Goal: Information Seeking & Learning: Learn about a topic

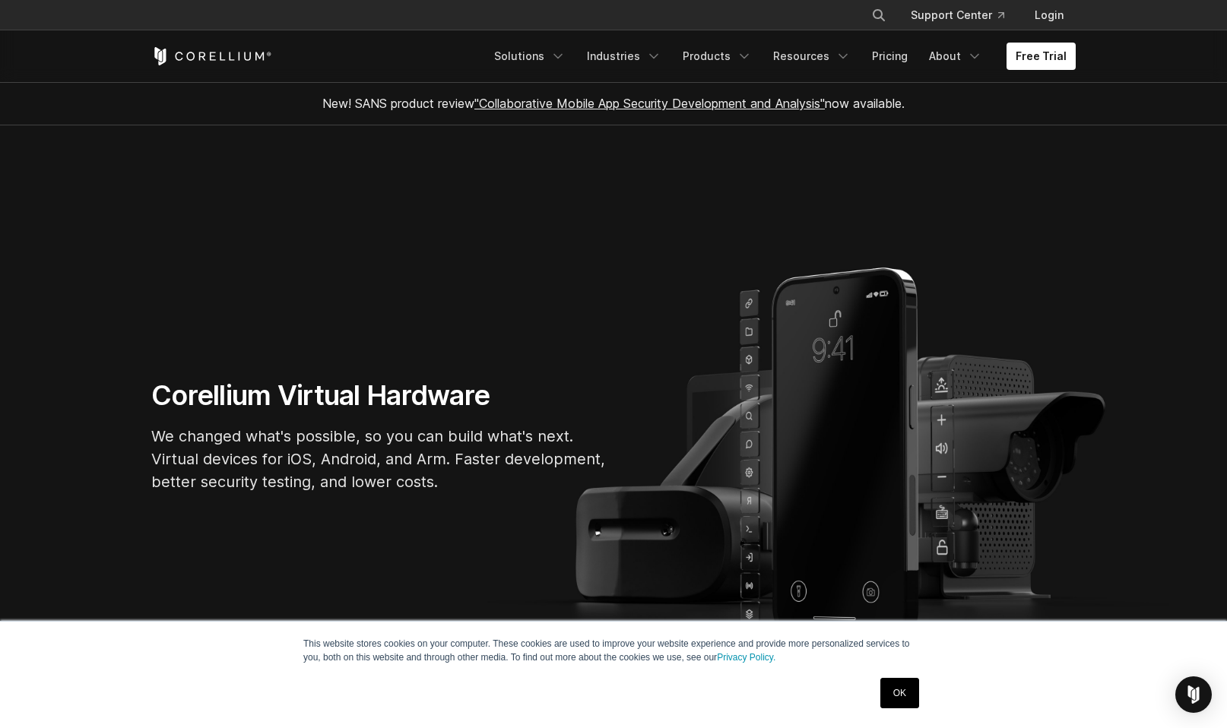
click at [907, 690] on link "OK" at bounding box center [899, 693] width 39 height 30
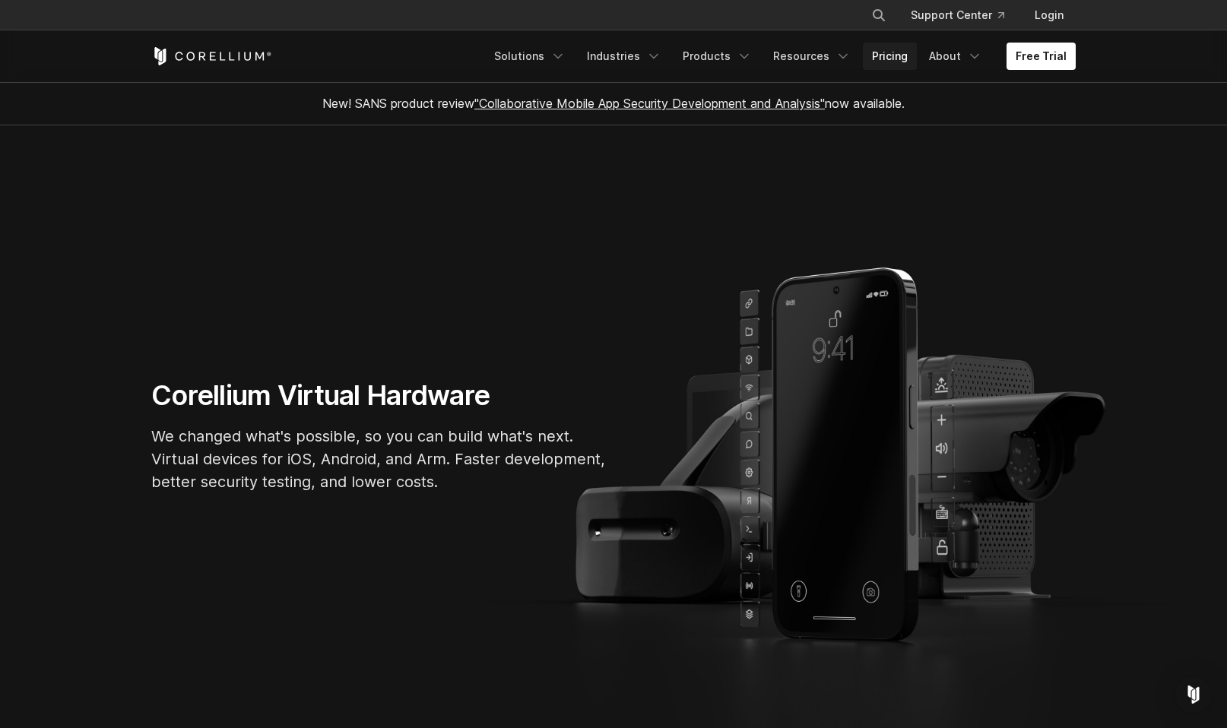
click at [904, 61] on link "Pricing" at bounding box center [890, 56] width 54 height 27
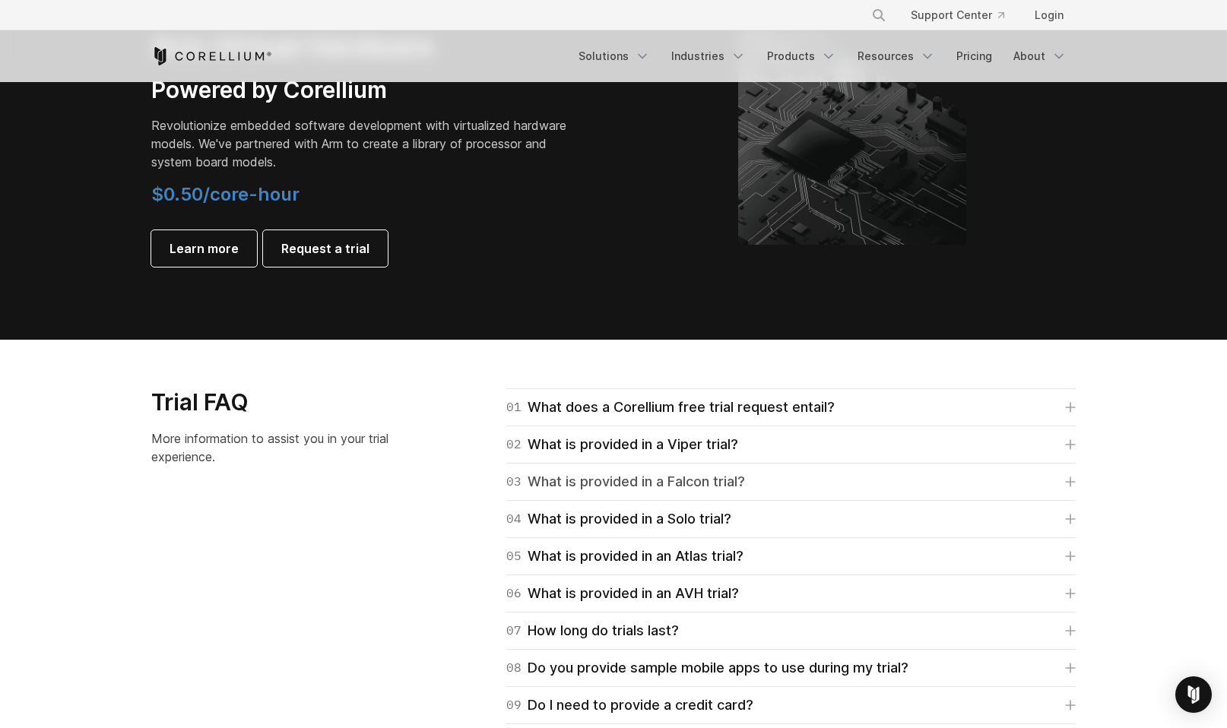
scroll to position [2356, 0]
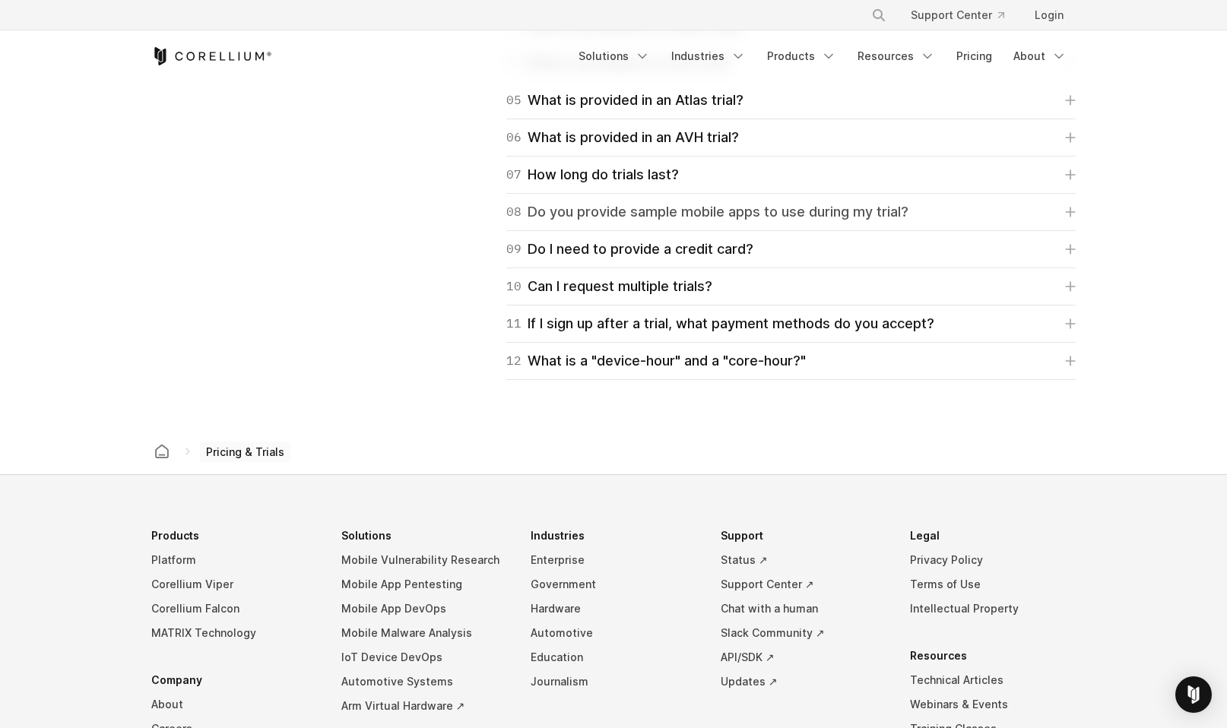
click at [833, 209] on div "08 Do you provide sample mobile apps to use during my trial?" at bounding box center [707, 211] width 402 height 21
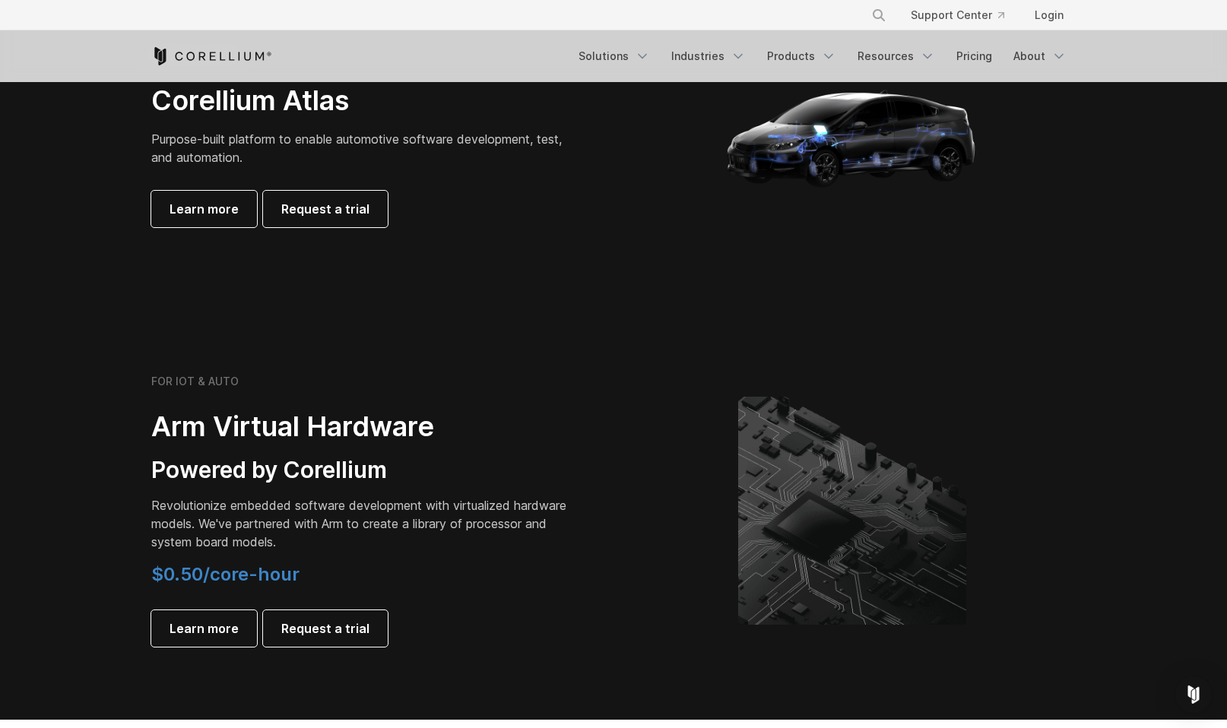
scroll to position [2052, 0]
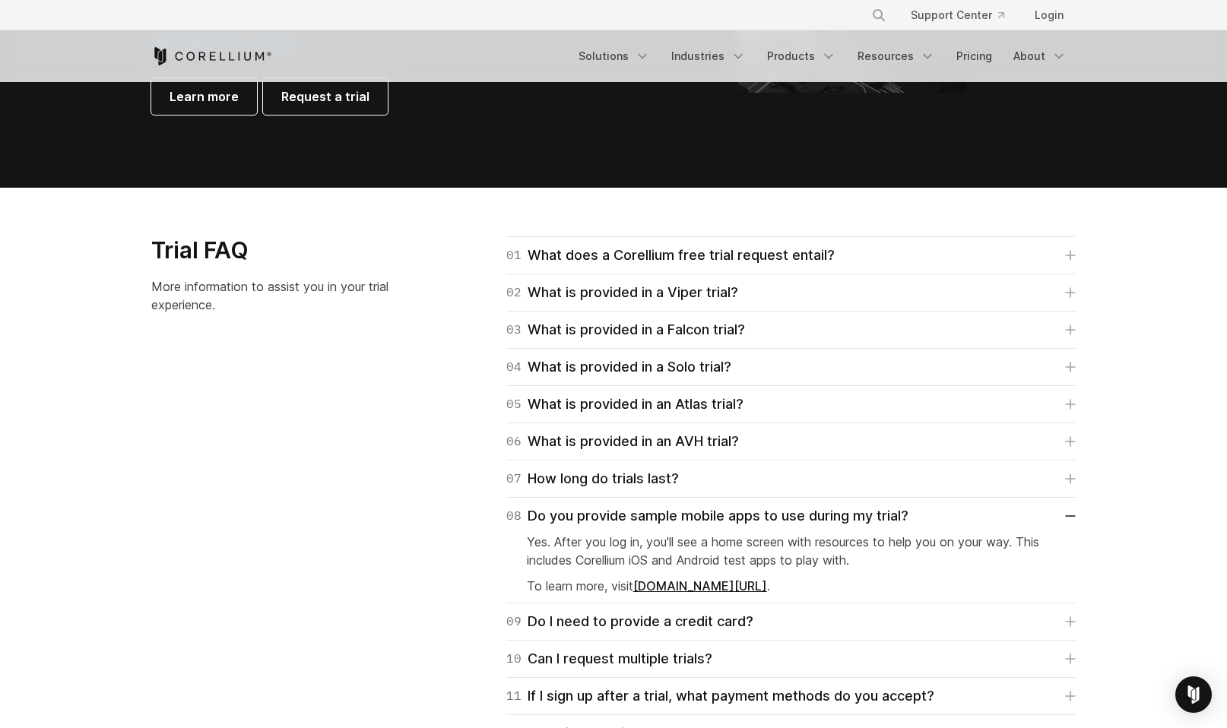
click at [722, 590] on link "[DOMAIN_NAME][URL]" at bounding box center [700, 585] width 134 height 15
click at [692, 356] on div "04 What is provided in a Solo trial?" at bounding box center [618, 366] width 225 height 21
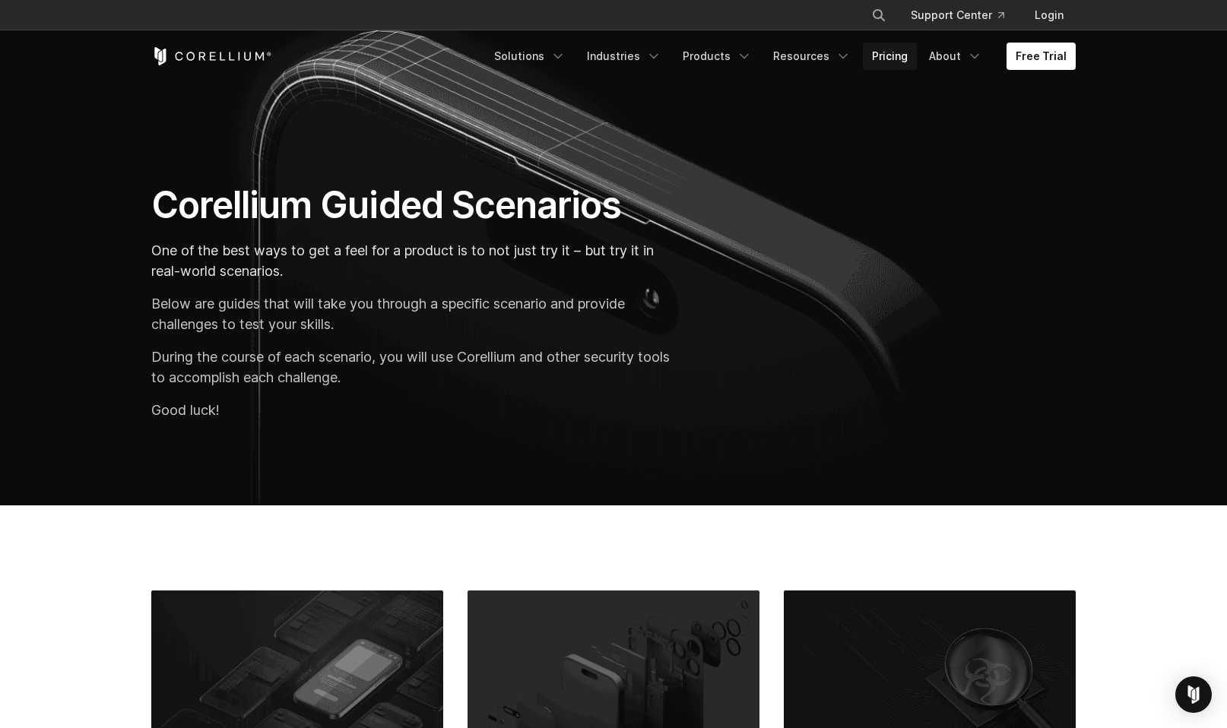
click at [890, 61] on link "Pricing" at bounding box center [890, 56] width 54 height 27
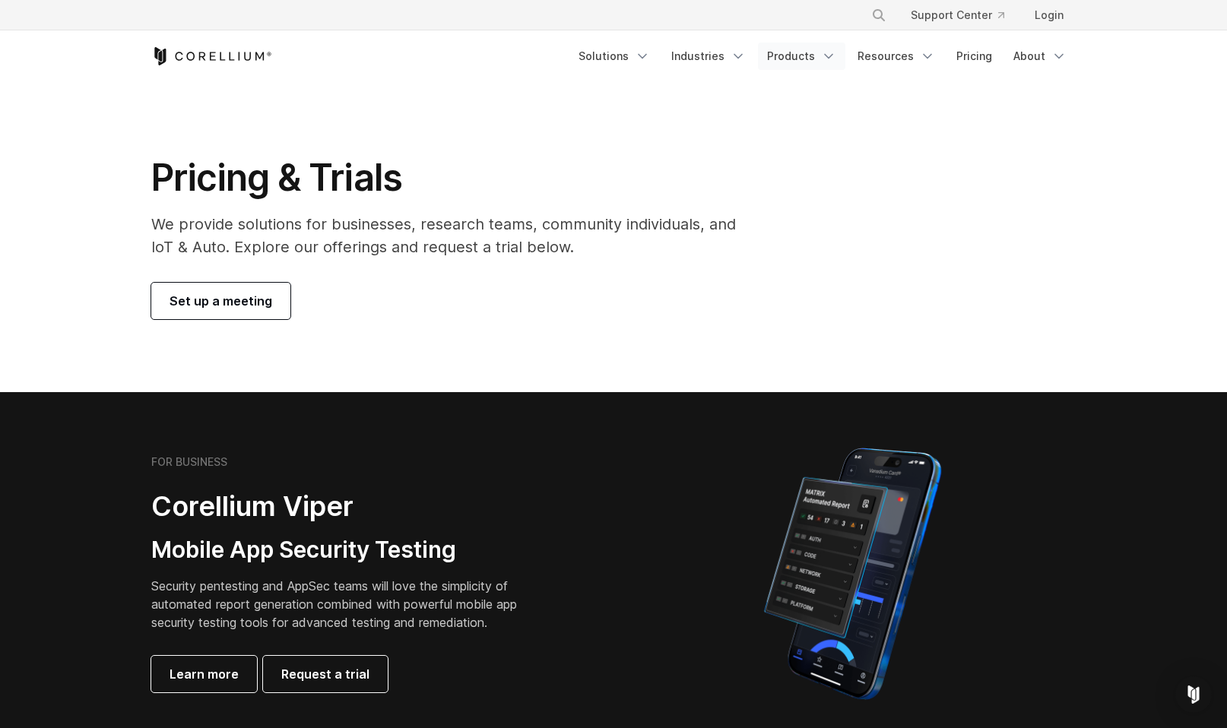
click at [815, 52] on link "Products" at bounding box center [801, 56] width 87 height 27
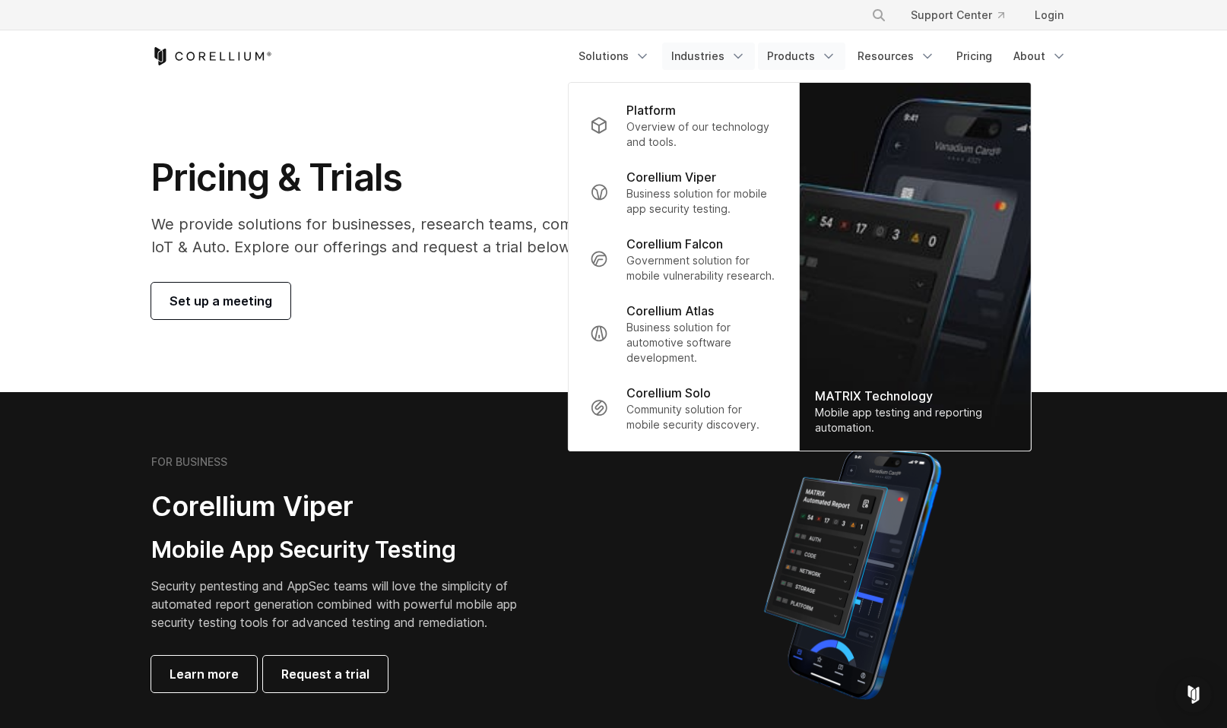
click at [734, 55] on link "Industries" at bounding box center [708, 56] width 93 height 27
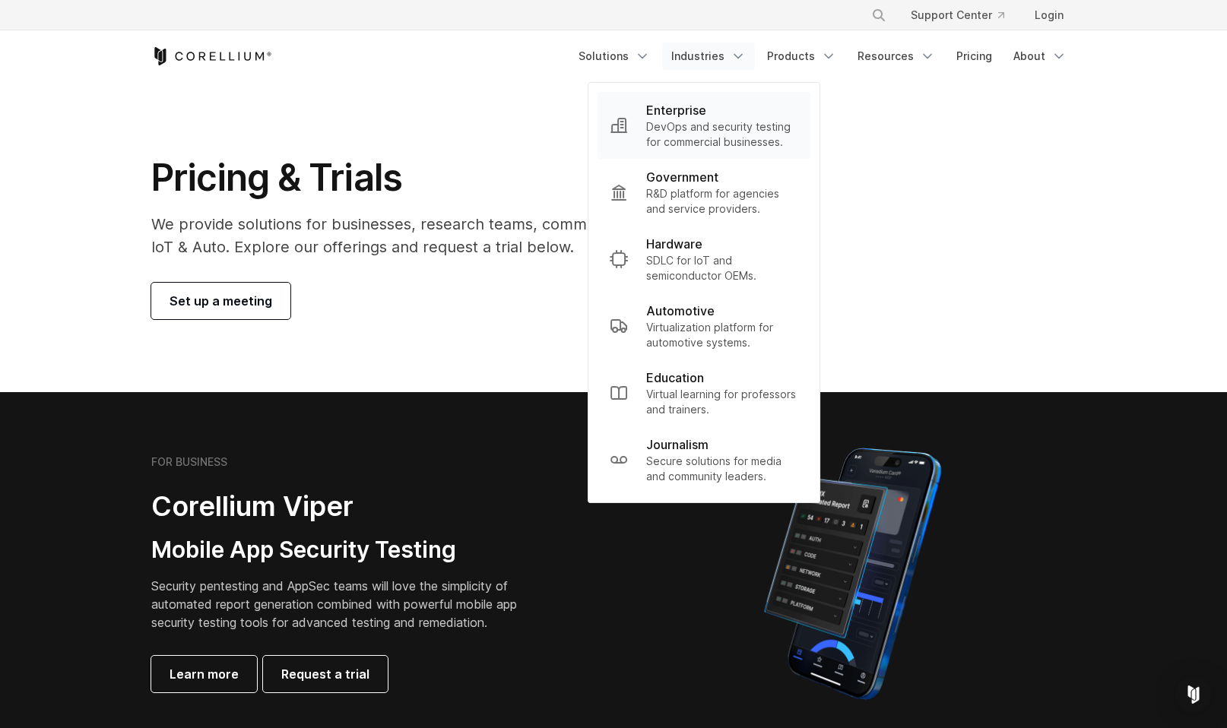
click at [718, 119] on p "DevOps and security testing for commercial businesses." at bounding box center [722, 134] width 152 height 30
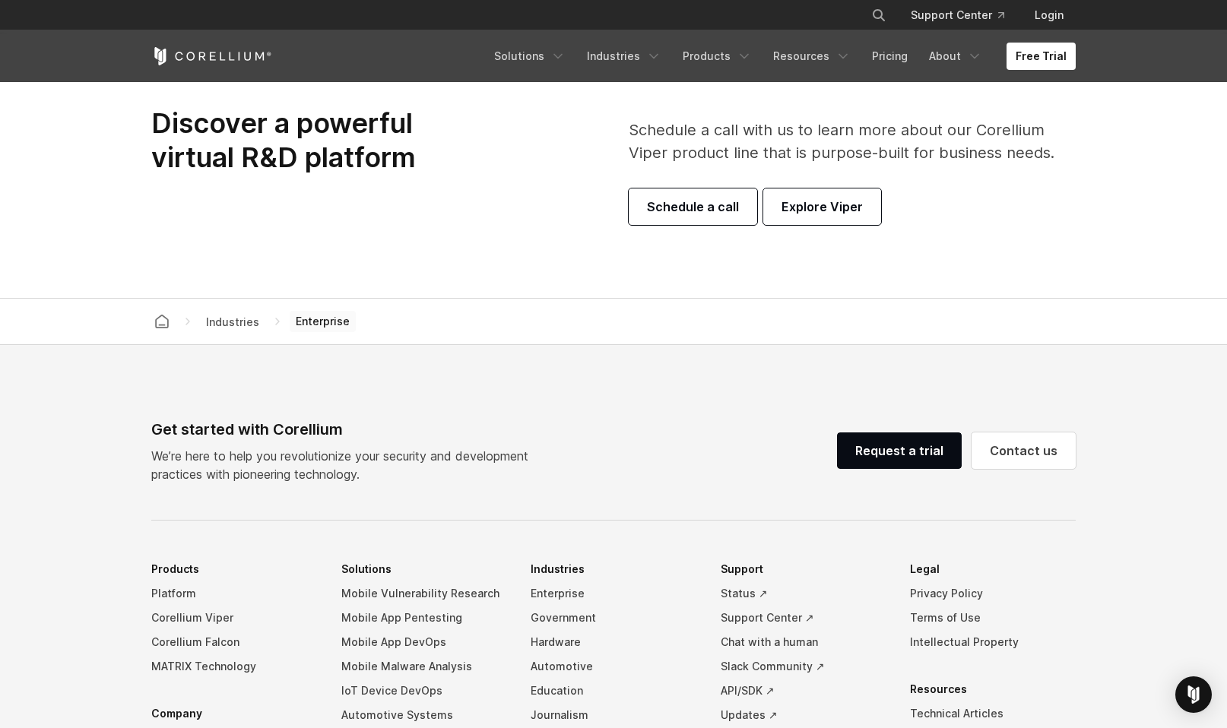
scroll to position [5107, 0]
